Goal: Book appointment/travel/reservation

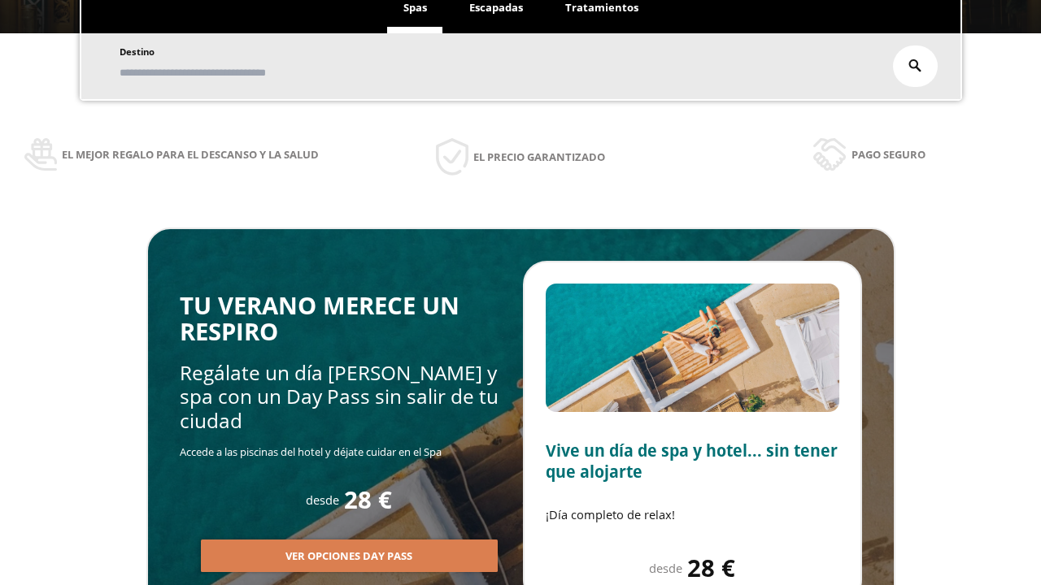
scroll to position [276, 0]
click at [496, 8] on span "Escapadas" at bounding box center [496, 7] width 54 height 15
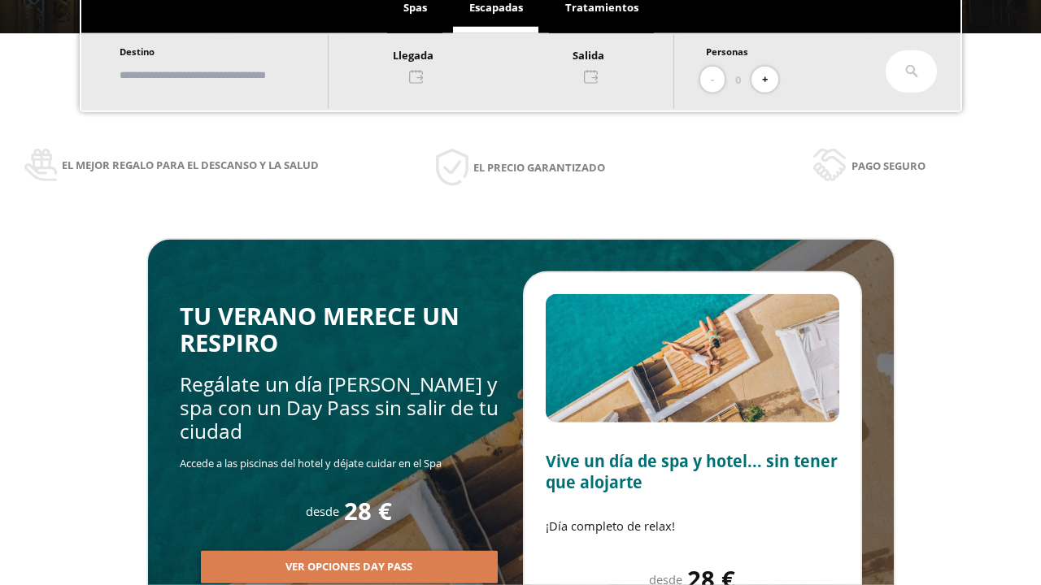
click at [229, 75] on input "text" at bounding box center [216, 75] width 202 height 28
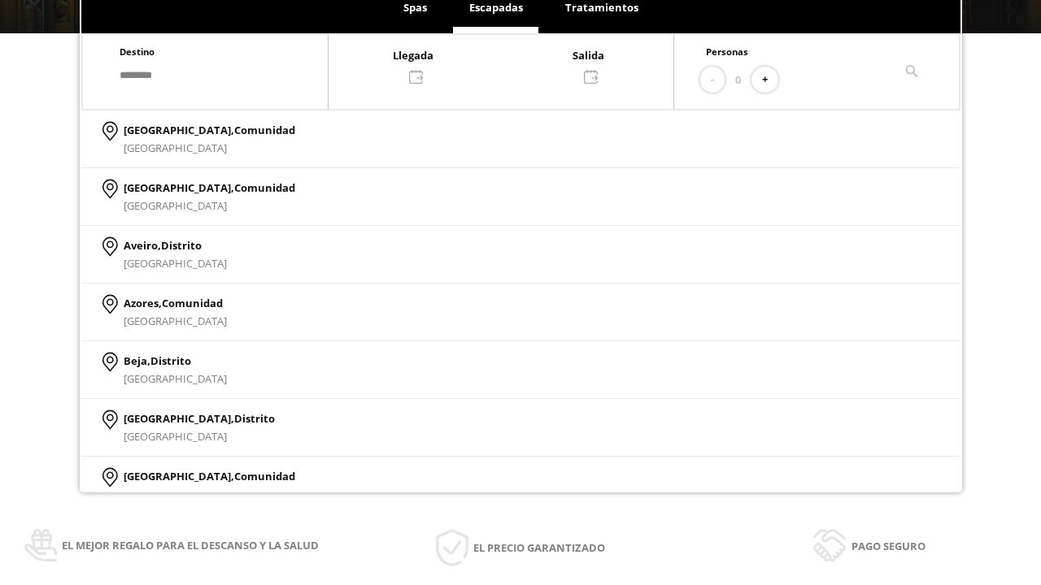
click at [517, 64] on div at bounding box center [500, 65] width 345 height 39
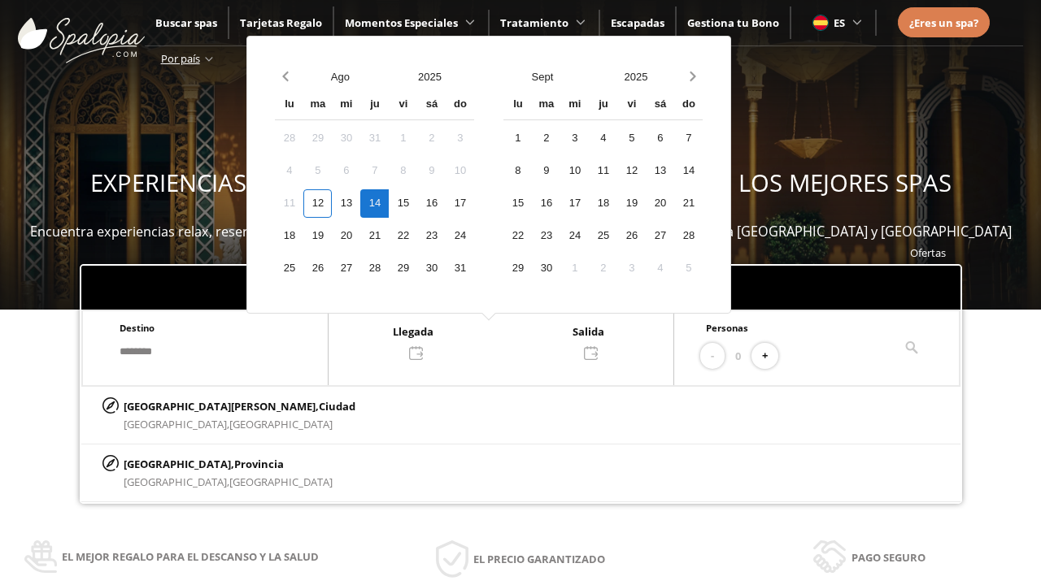
click at [417, 203] on div "15" at bounding box center [403, 203] width 28 height 28
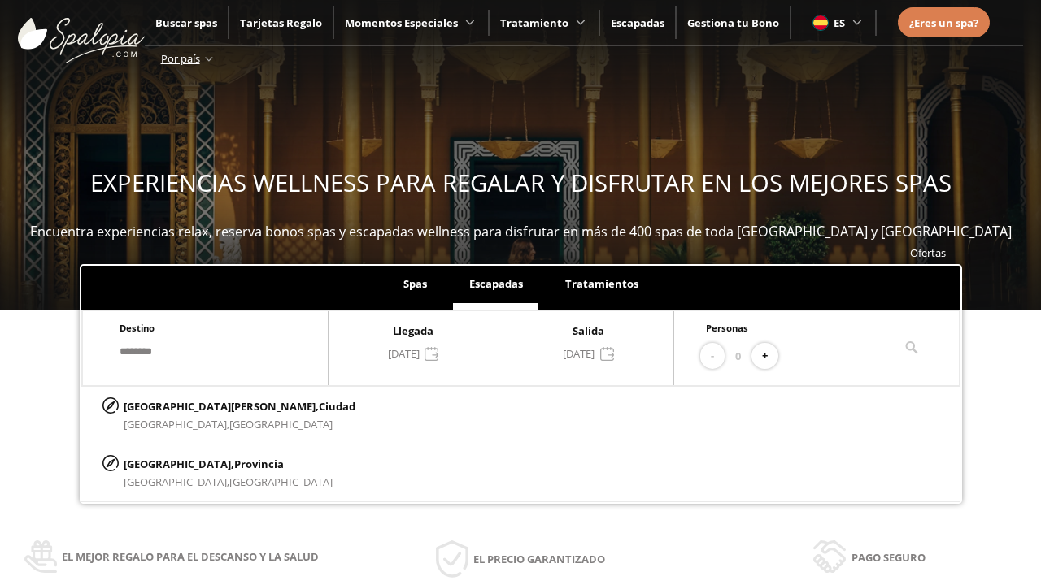
click at [770, 356] on button "+" at bounding box center [764, 356] width 27 height 27
click at [204, 406] on p "[GEOGRAPHIC_DATA][PERSON_NAME], [GEOGRAPHIC_DATA]" at bounding box center [240, 407] width 232 height 18
type input "**********"
